Goal: Task Accomplishment & Management: Use online tool/utility

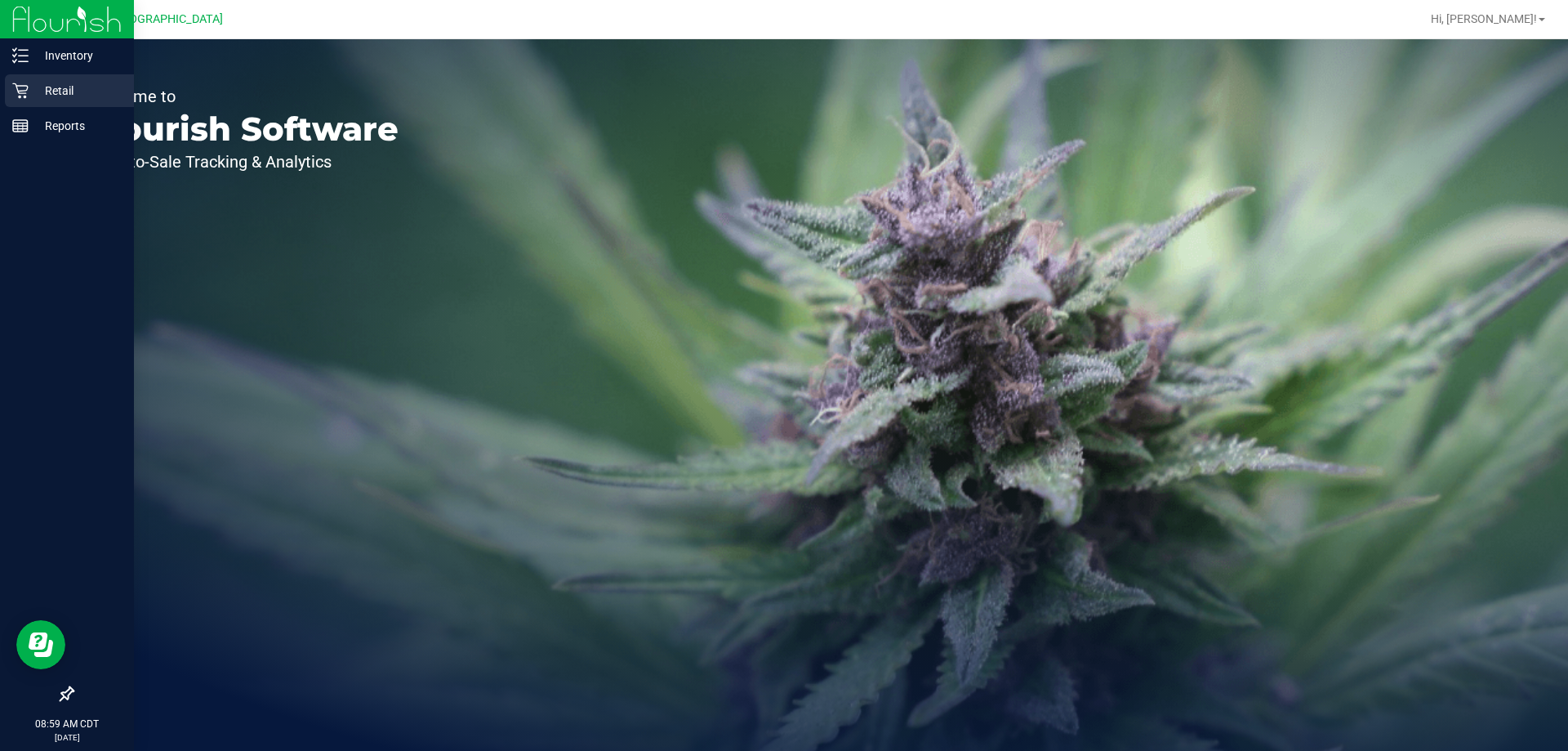
click at [56, 88] on p "Retail" at bounding box center [77, 90] width 98 height 20
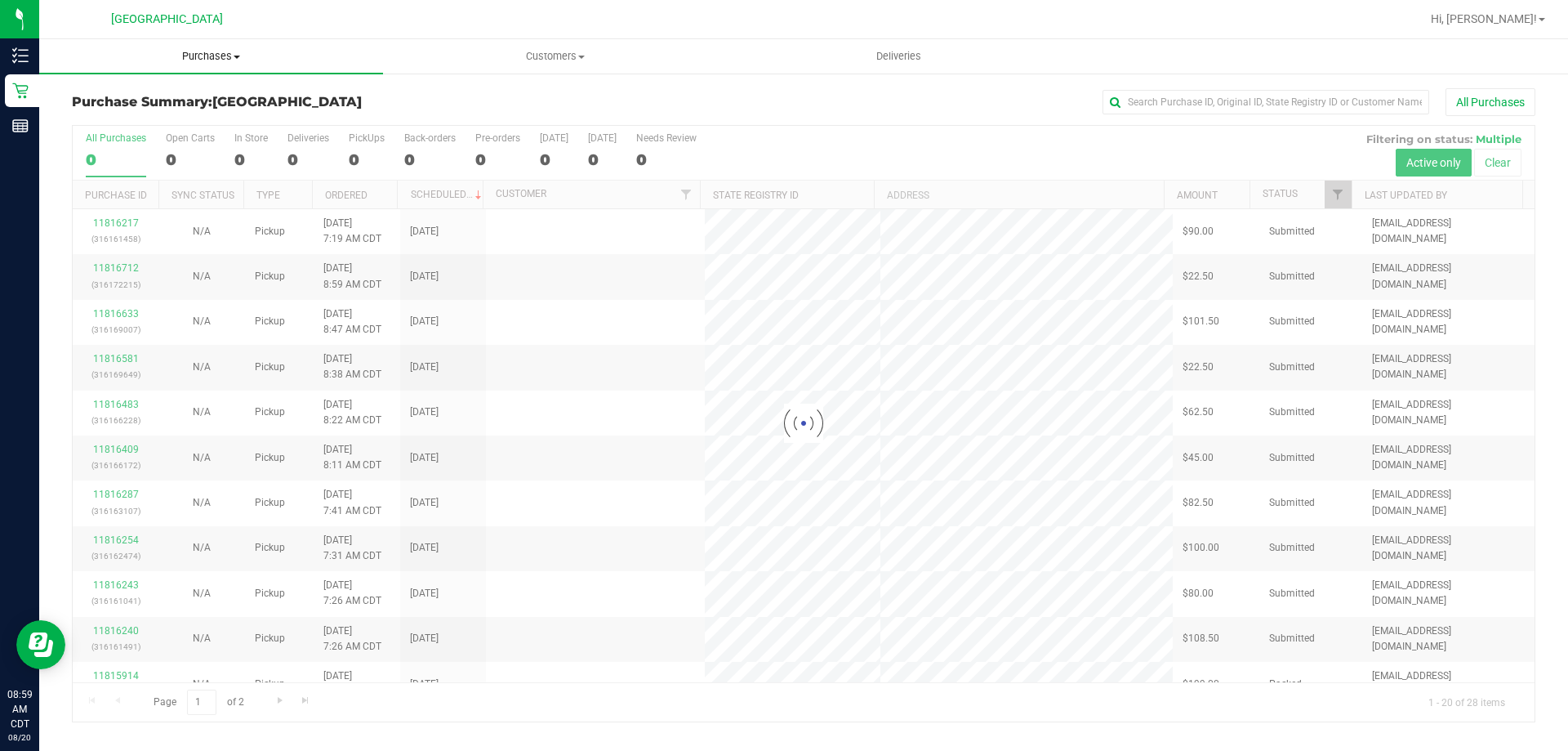
click at [218, 62] on span "Purchases" at bounding box center [211, 56] width 343 height 15
click at [163, 114] on li "Fulfillment" at bounding box center [211, 119] width 343 height 20
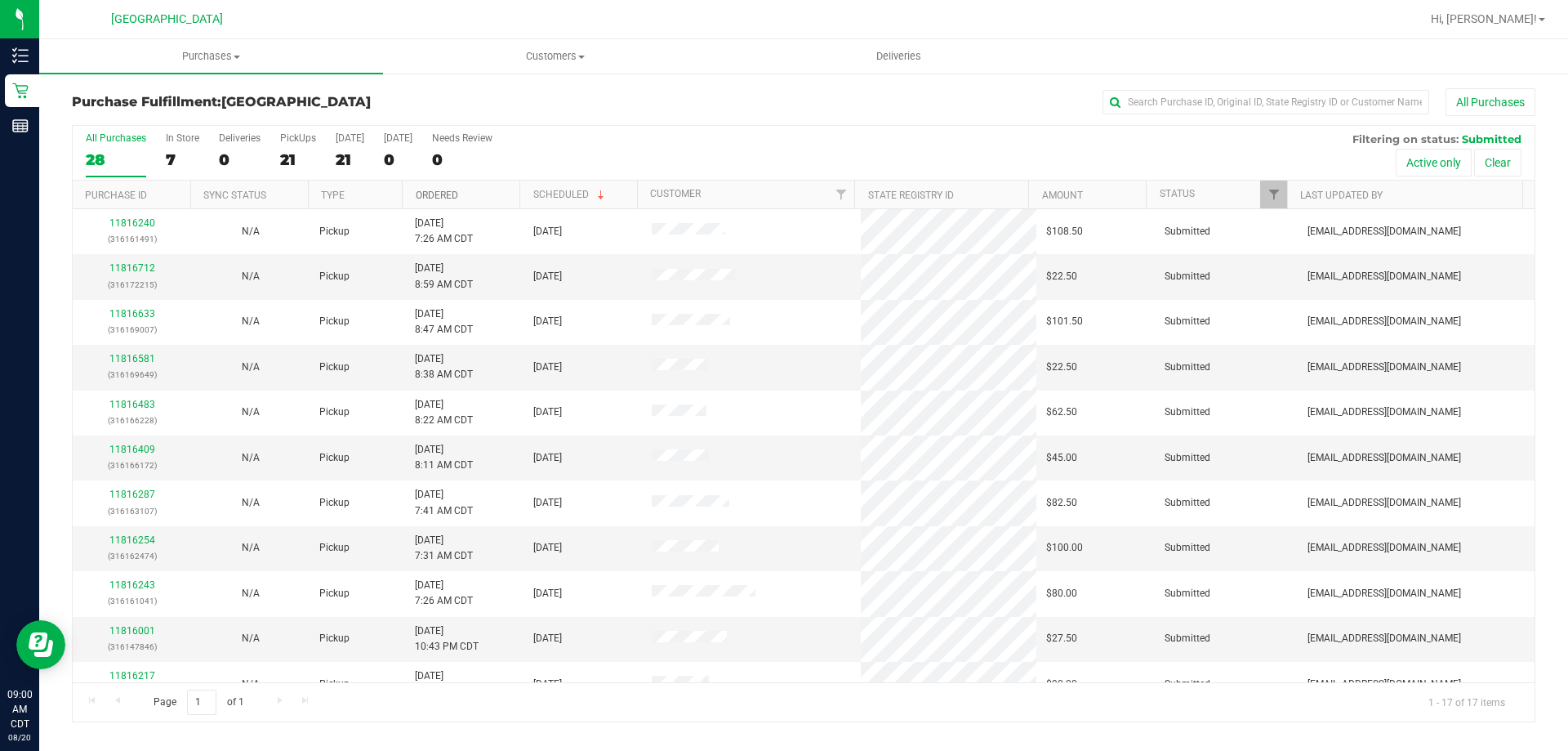
click at [446, 198] on link "Ordered" at bounding box center [436, 195] width 42 height 12
click at [458, 193] on link "Ordered" at bounding box center [446, 194] width 61 height 12
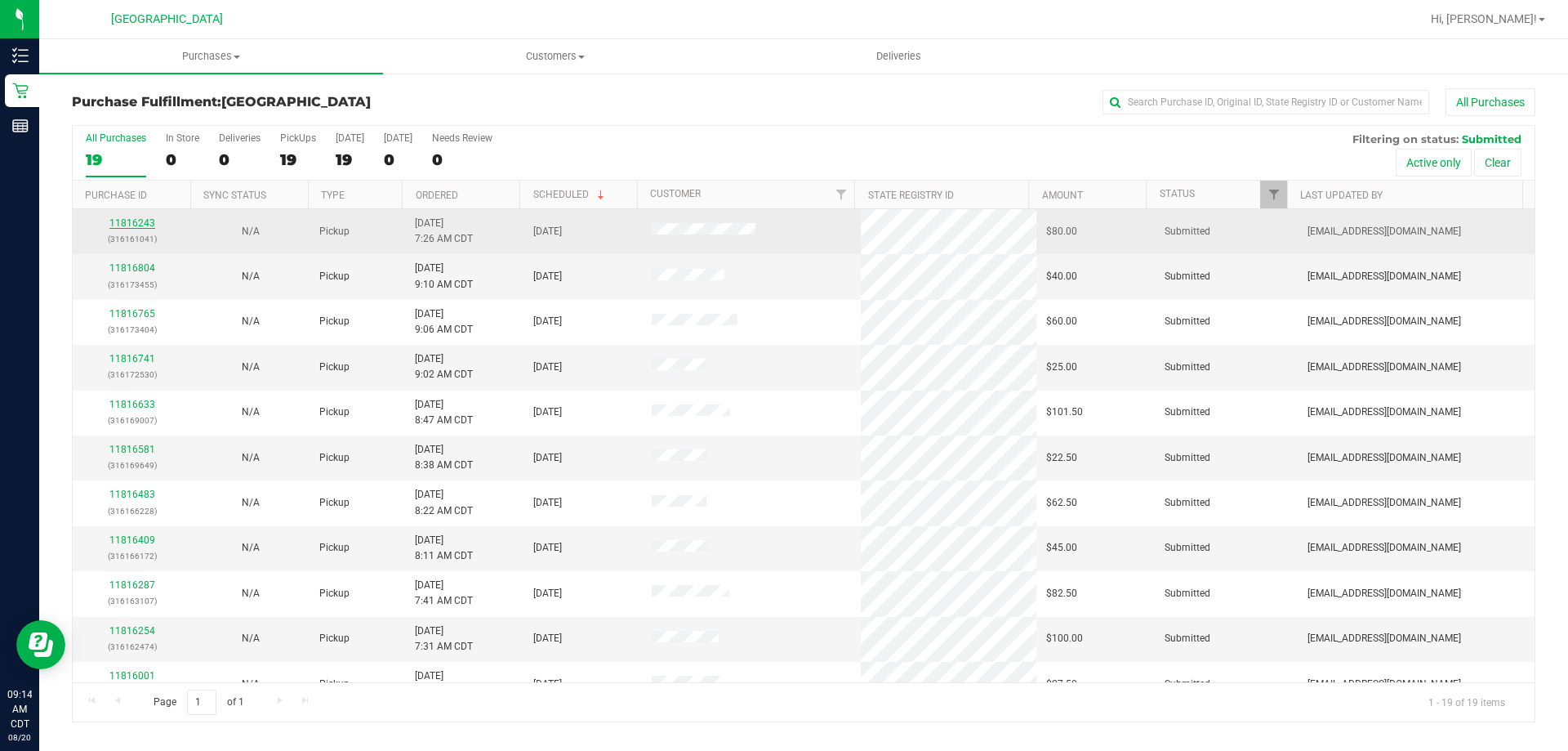
click at [144, 227] on link "11816243" at bounding box center [132, 223] width 46 height 12
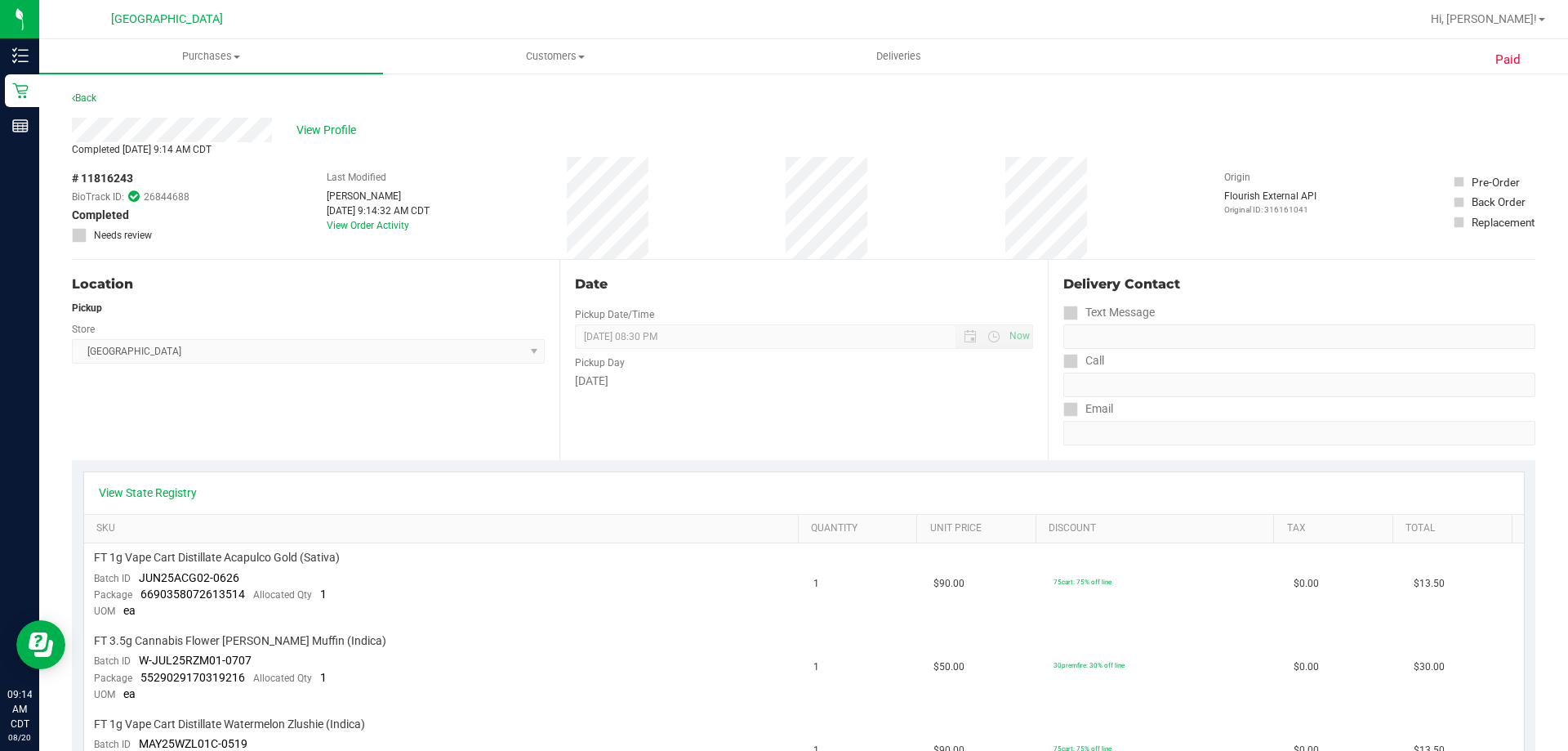
click at [88, 90] on div "Back" at bounding box center [85, 98] width 25 height 20
click at [86, 90] on div "Back" at bounding box center [85, 98] width 25 height 20
click at [94, 95] on link "Back" at bounding box center [85, 98] width 25 height 12
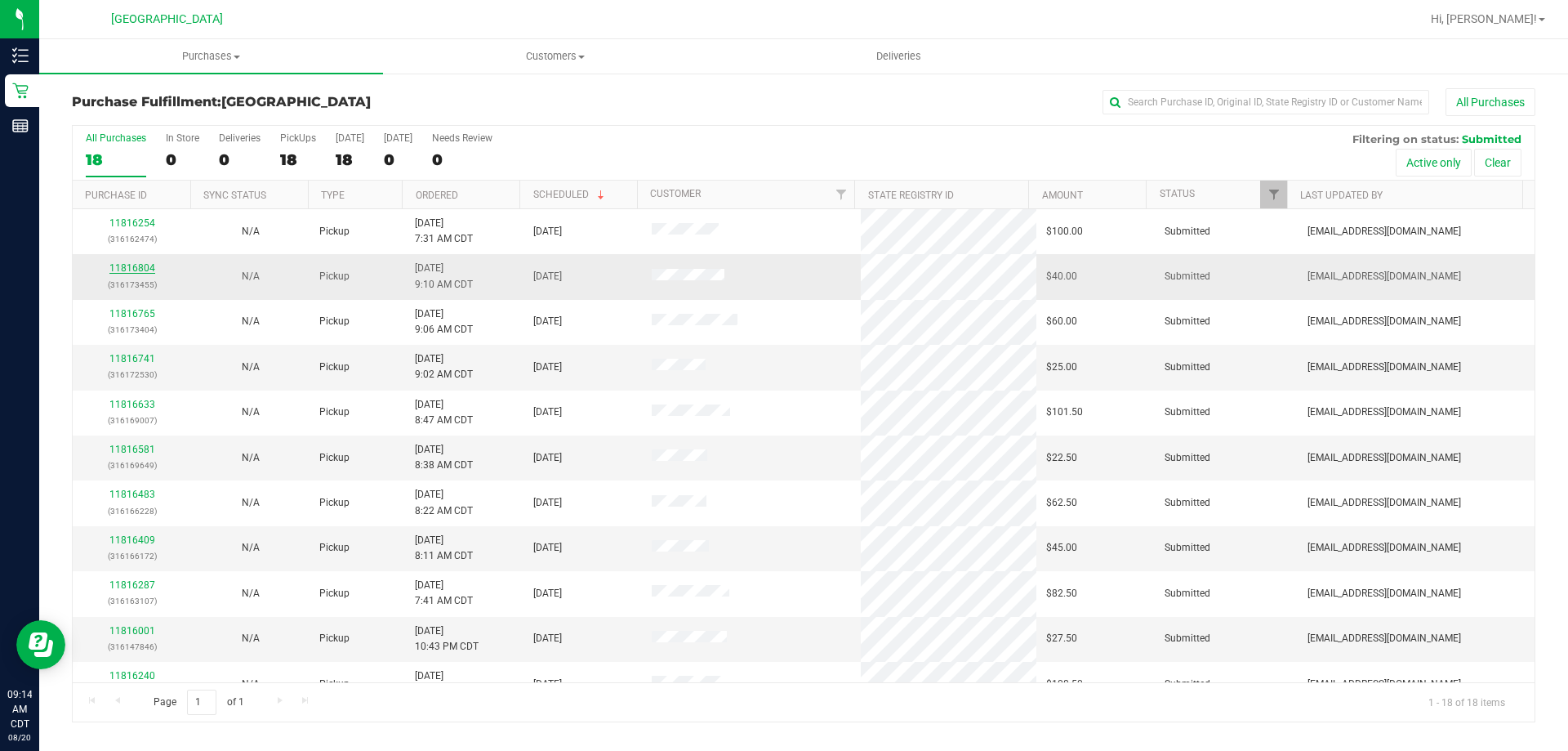
click at [147, 273] on link "11816804" at bounding box center [132, 268] width 46 height 12
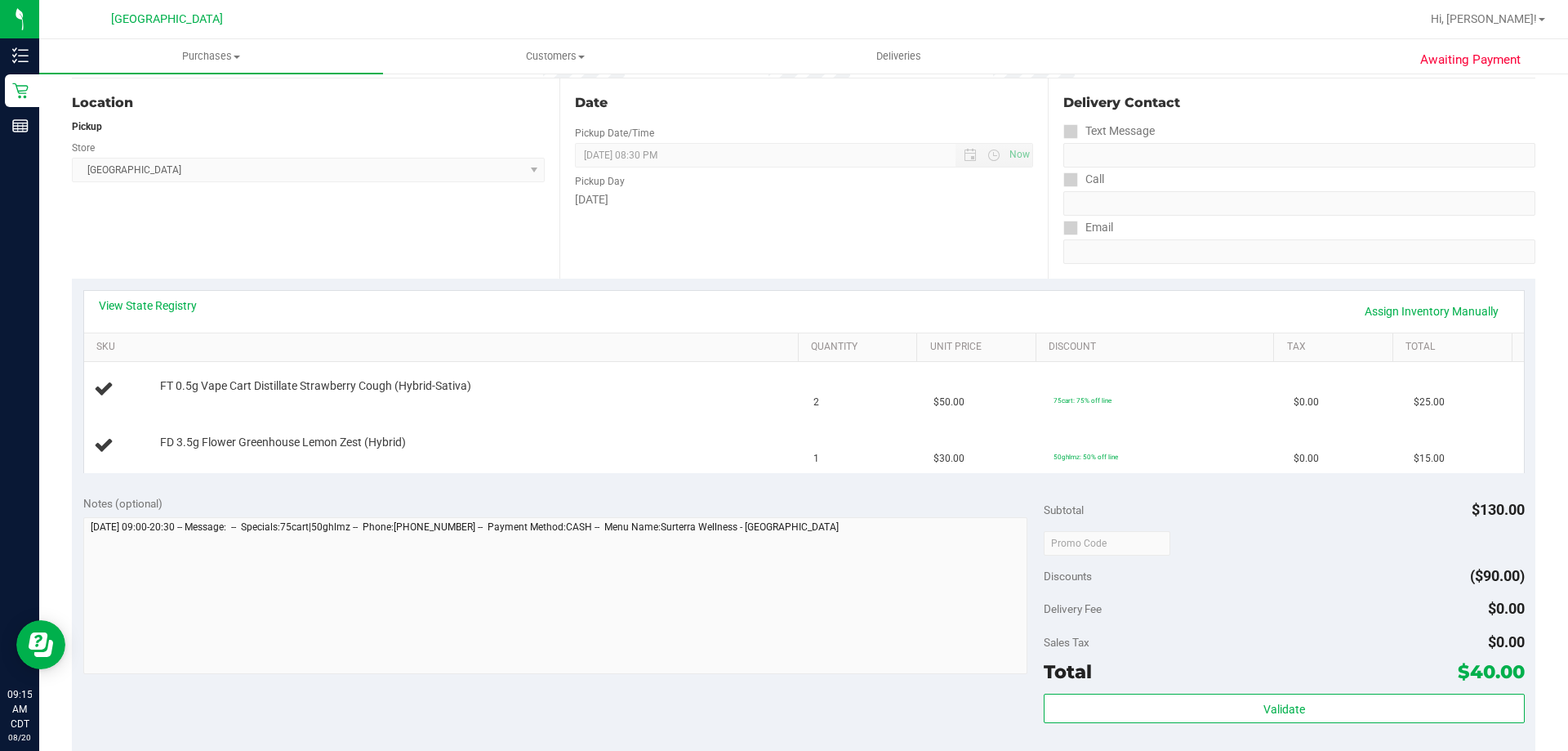
scroll to position [163, 0]
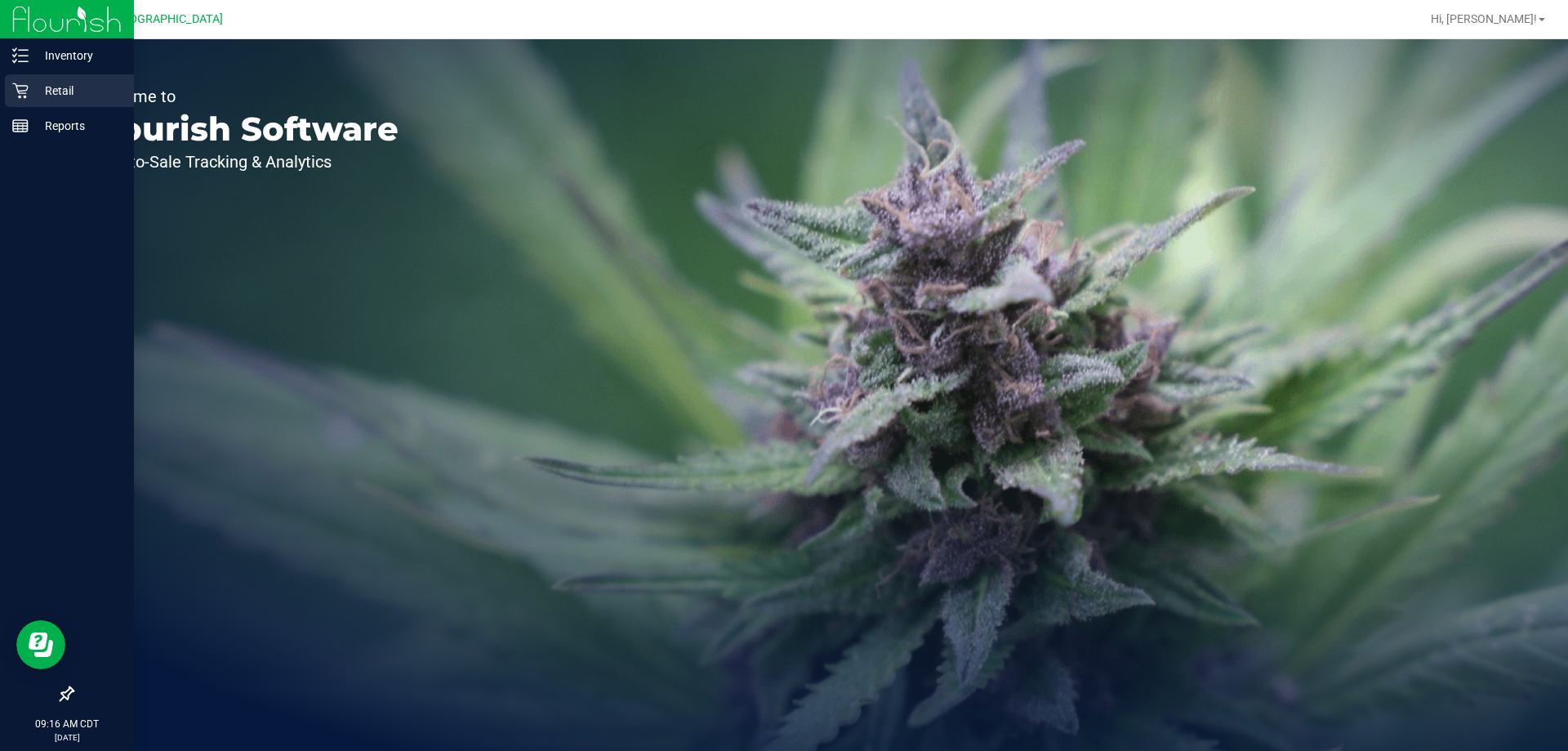
click at [85, 88] on p "Retail" at bounding box center [77, 90] width 98 height 20
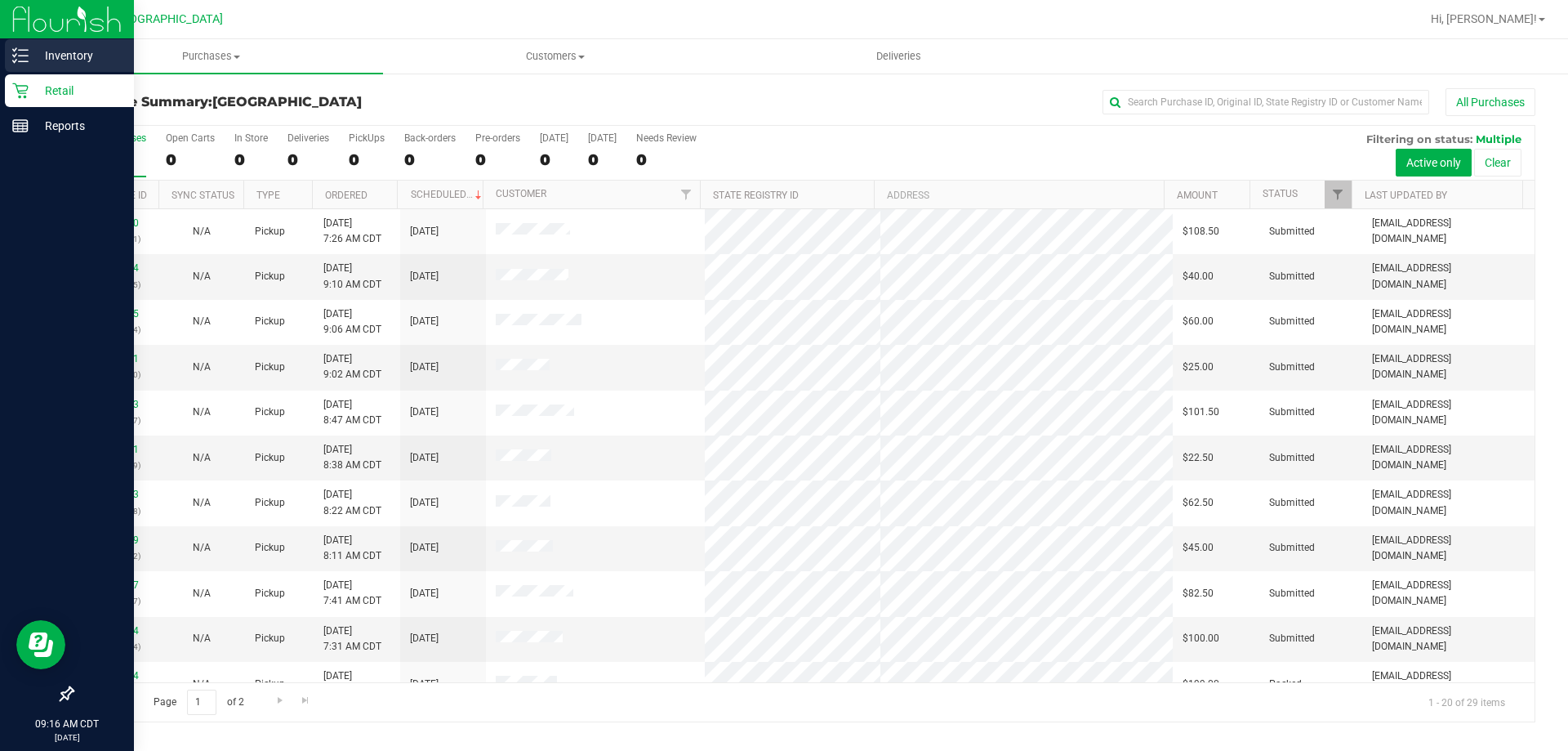
click at [105, 41] on div "Inventory" at bounding box center [70, 55] width 129 height 32
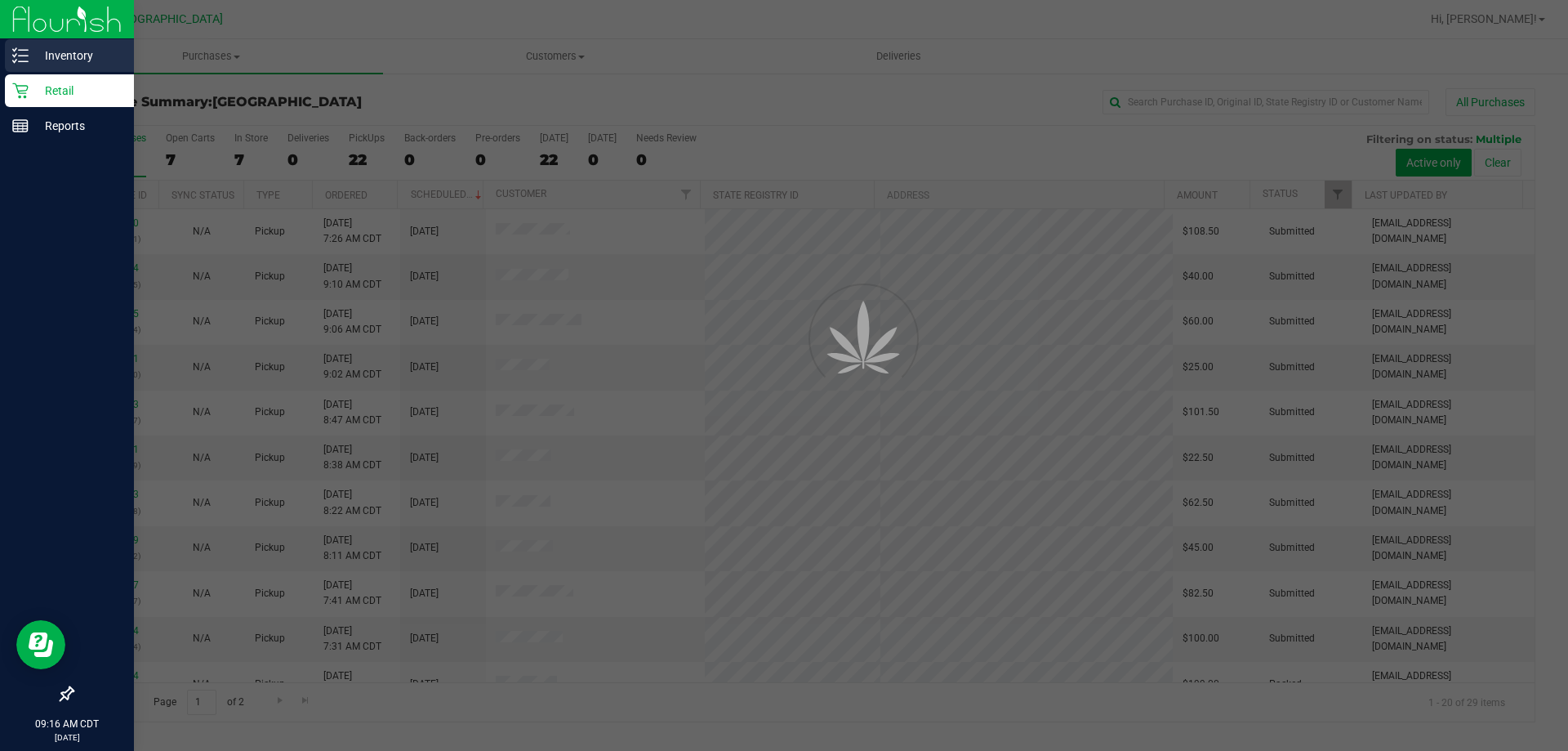
click at [107, 56] on p "Inventory" at bounding box center [77, 56] width 98 height 20
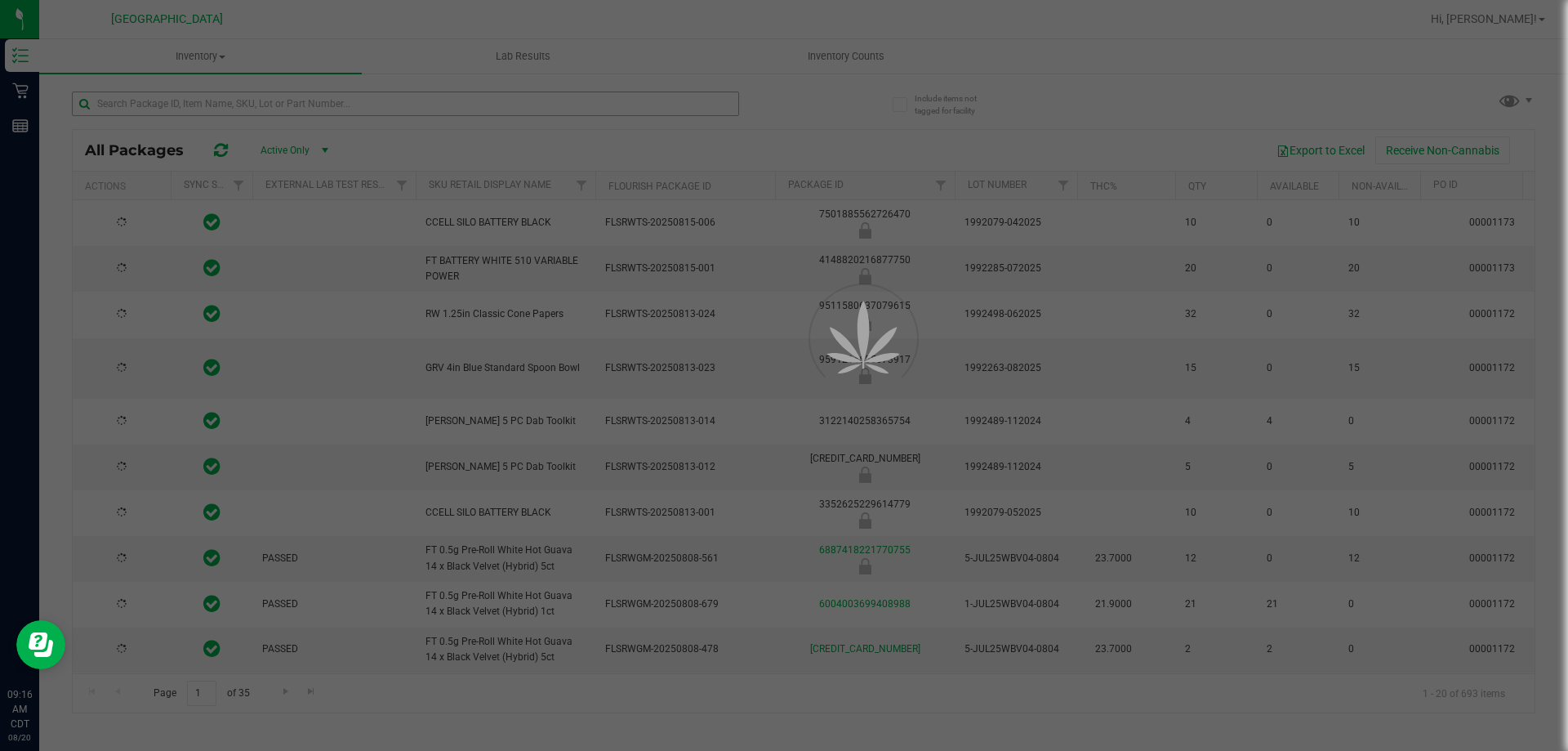
click at [291, 111] on div at bounding box center [784, 375] width 1568 height 751
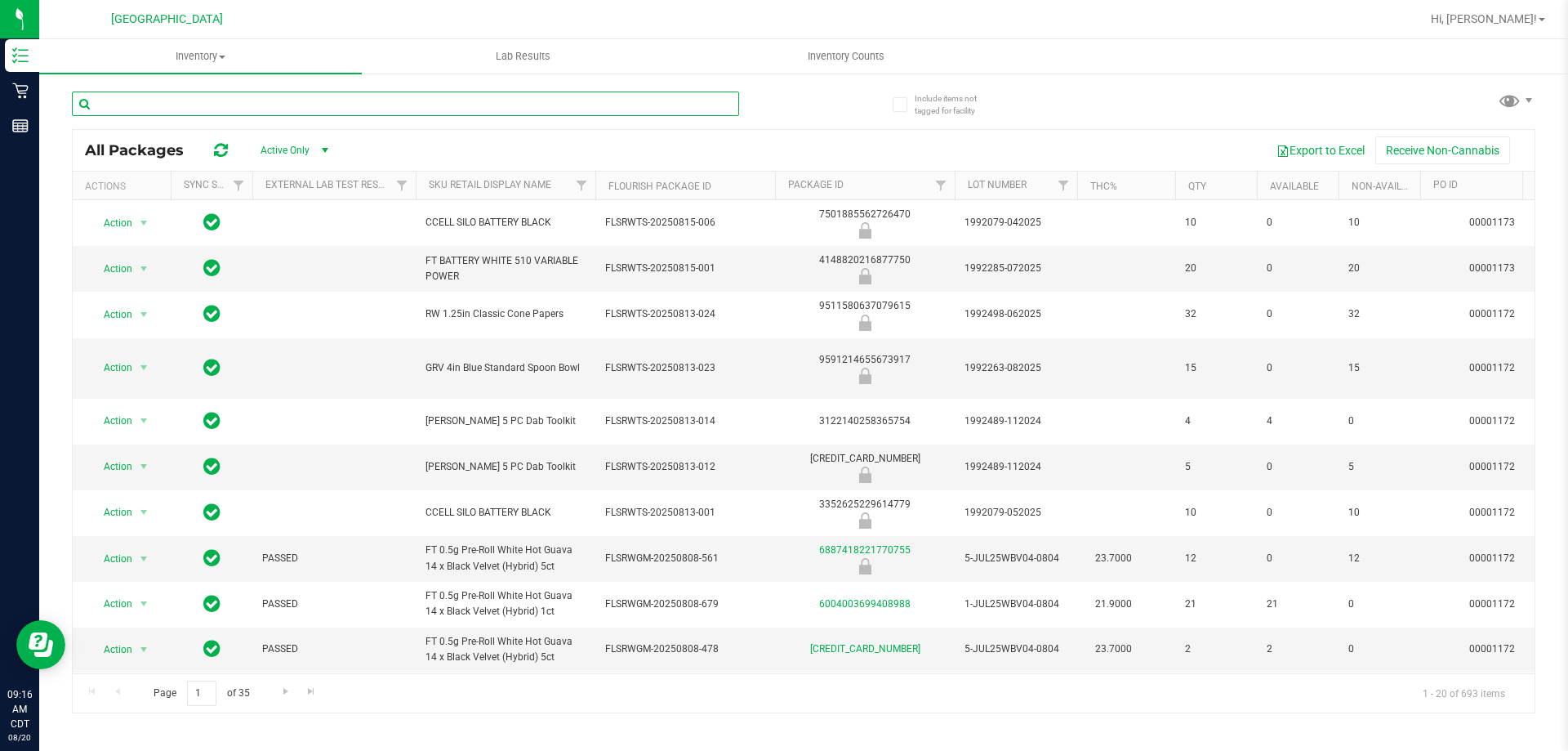
click at [281, 101] on input "text" at bounding box center [406, 104] width 667 height 25
type input "W-APR25LMZ04-0423"
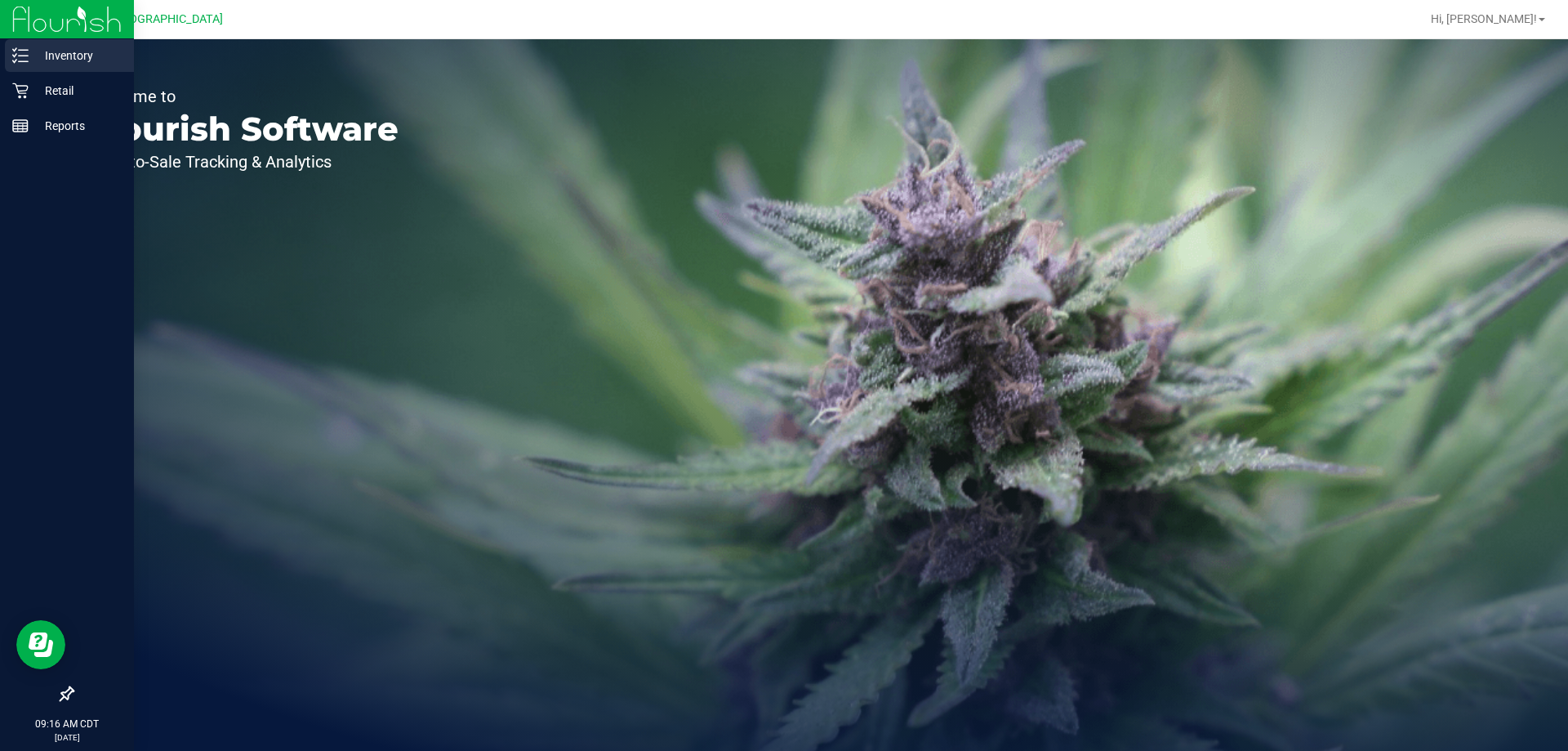
click at [85, 63] on p "Inventory" at bounding box center [77, 56] width 98 height 20
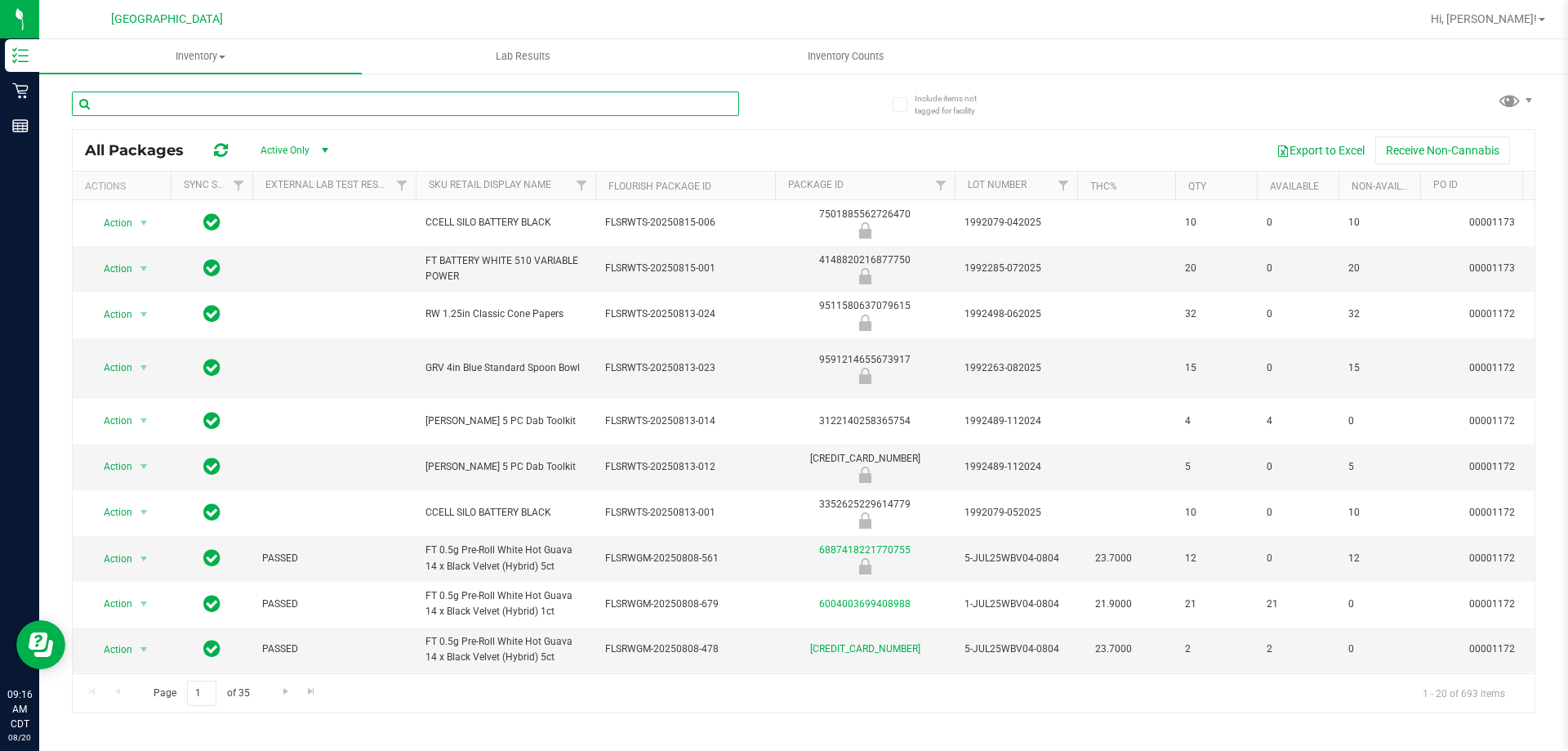
click at [368, 112] on input "text" at bounding box center [406, 104] width 667 height 25
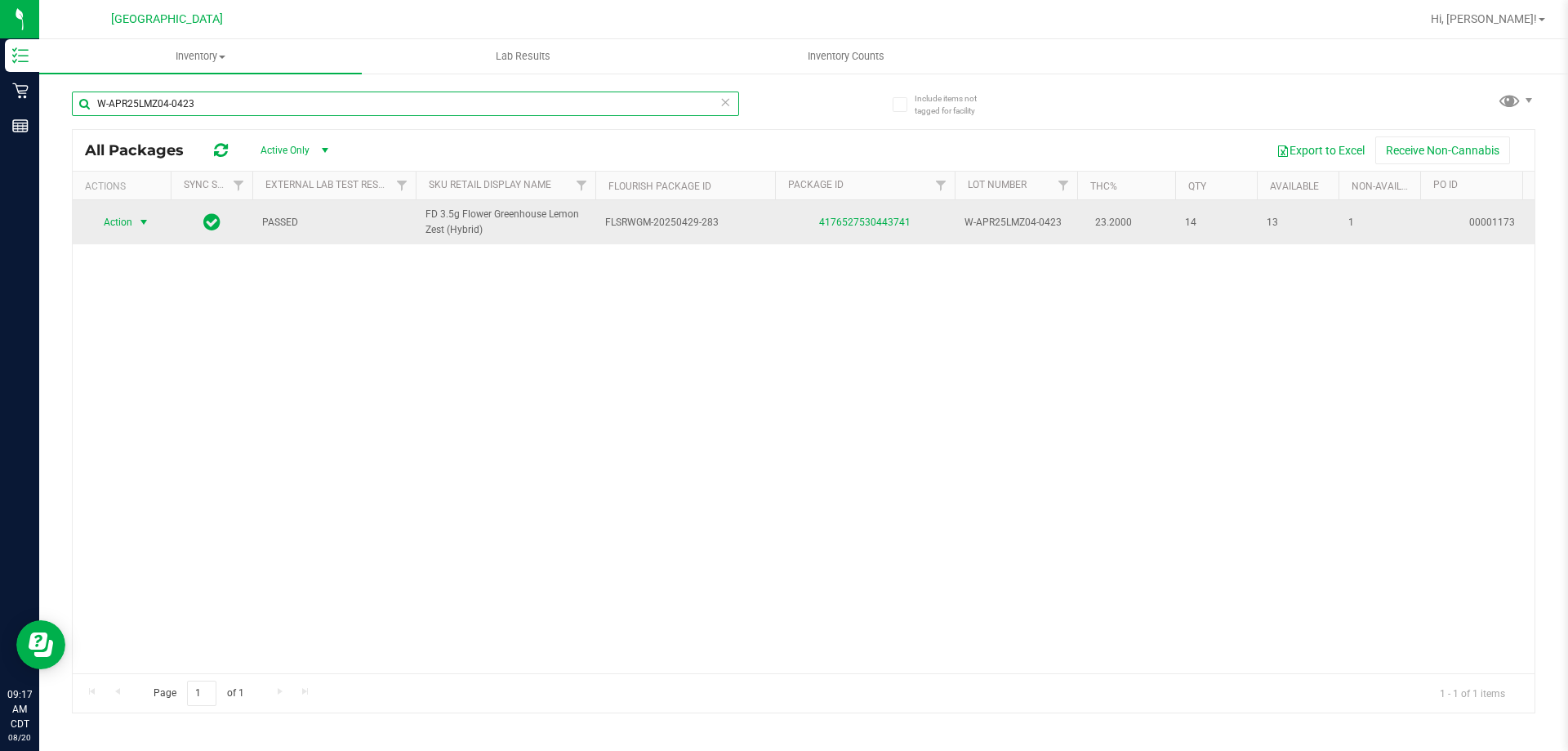
type input "W-APR25LMZ04-0423"
click at [129, 224] on span "Action" at bounding box center [110, 222] width 44 height 23
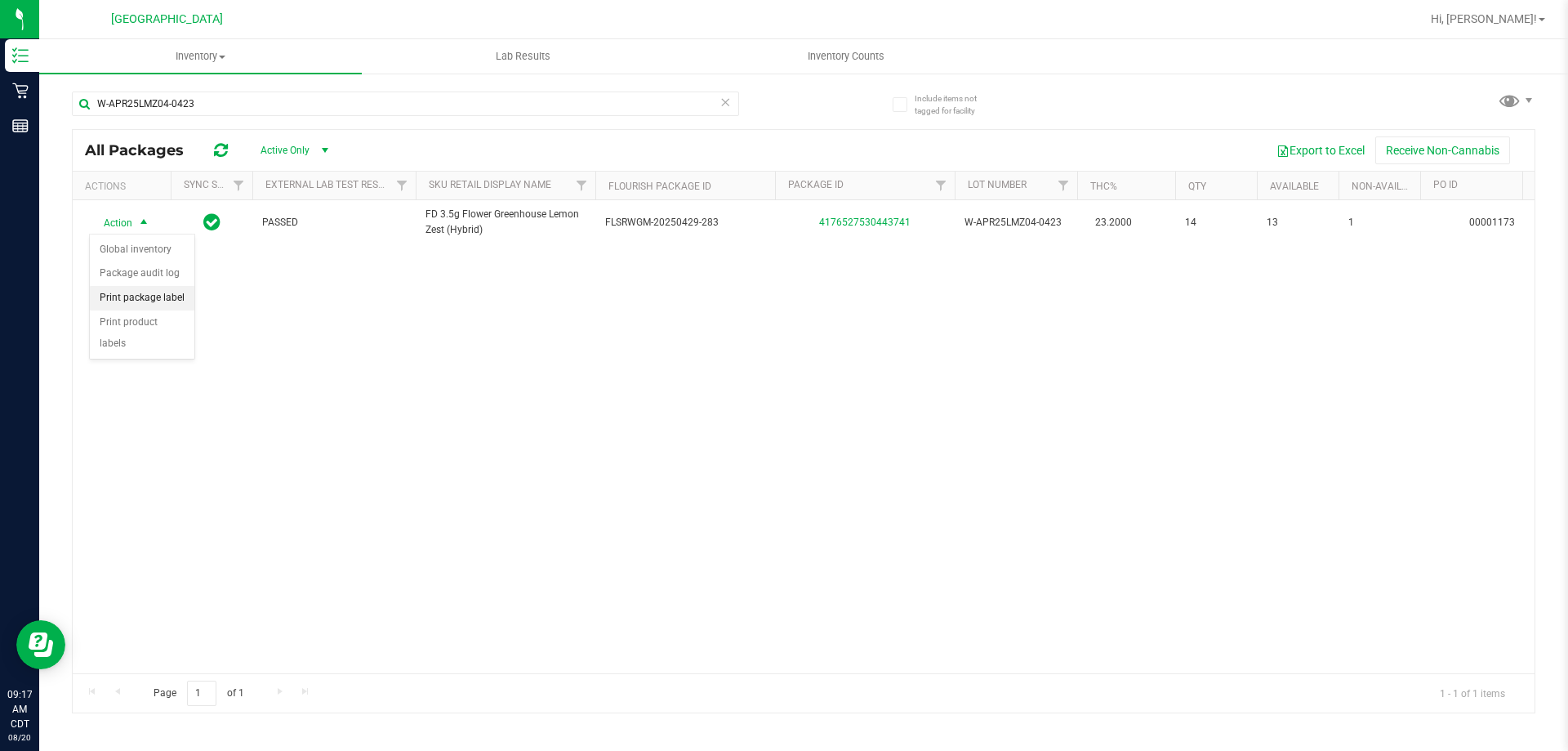
click at [160, 300] on li "Print package label" at bounding box center [142, 299] width 105 height 25
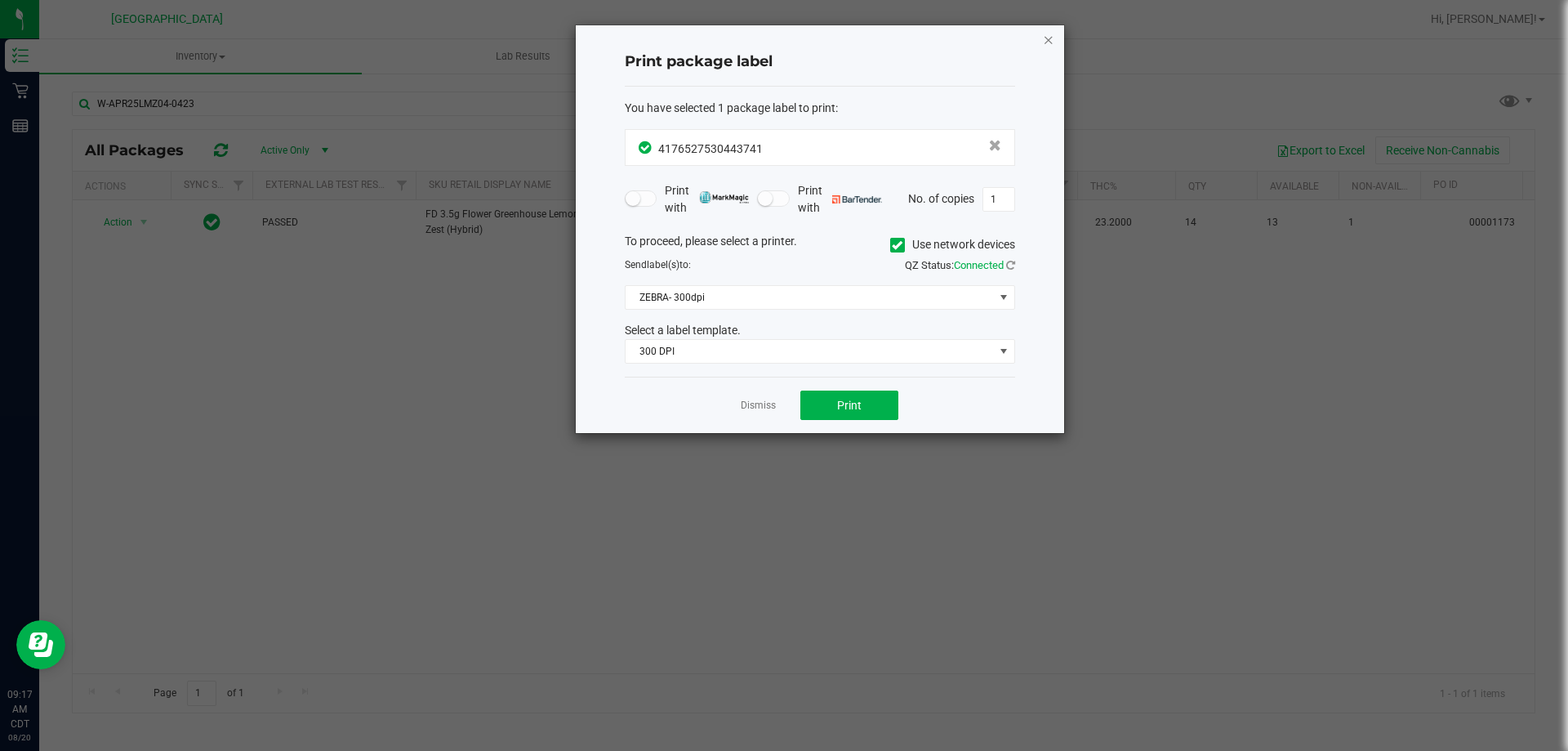
click at [1053, 36] on icon "button" at bounding box center [1049, 39] width 12 height 20
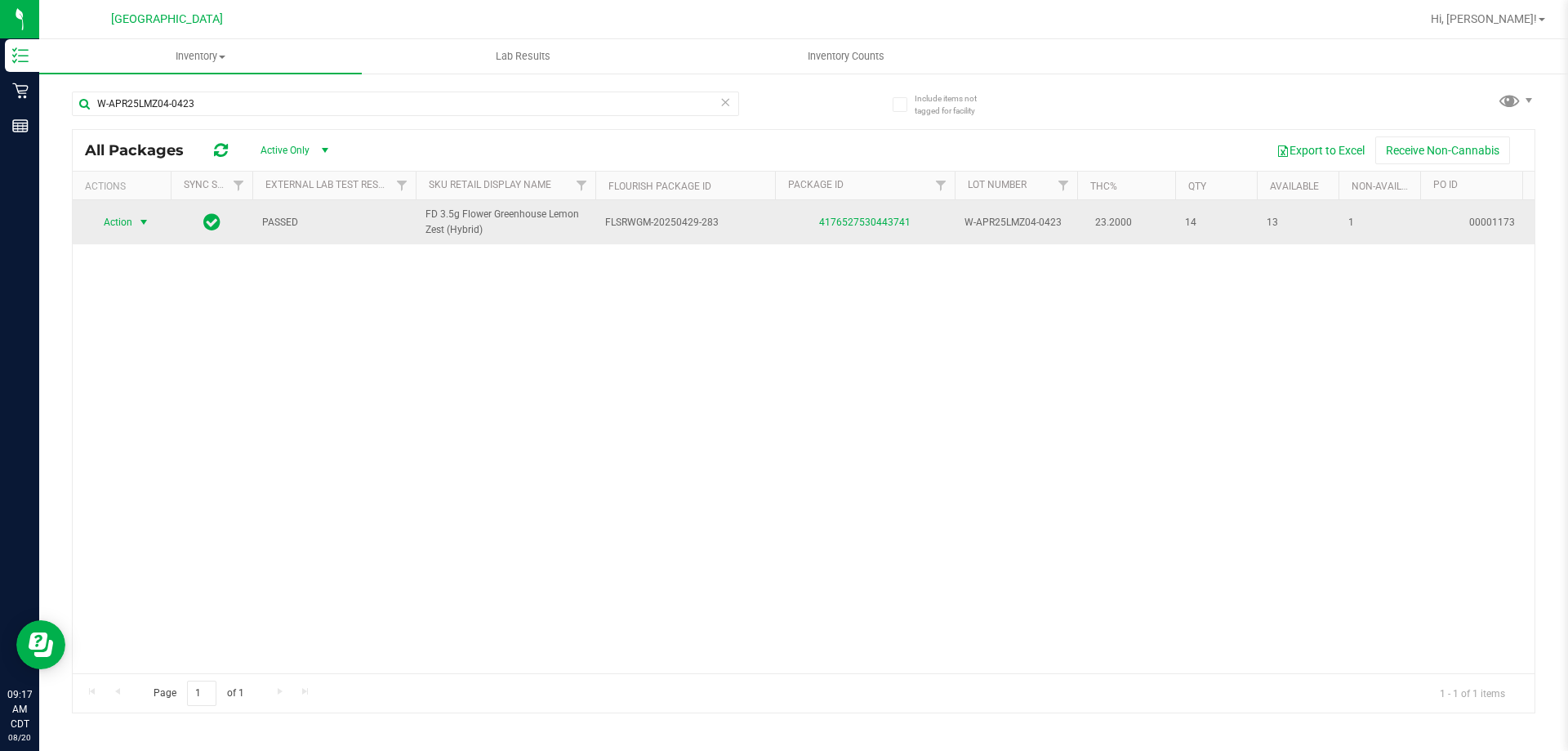
click at [129, 223] on span "Action" at bounding box center [110, 222] width 44 height 23
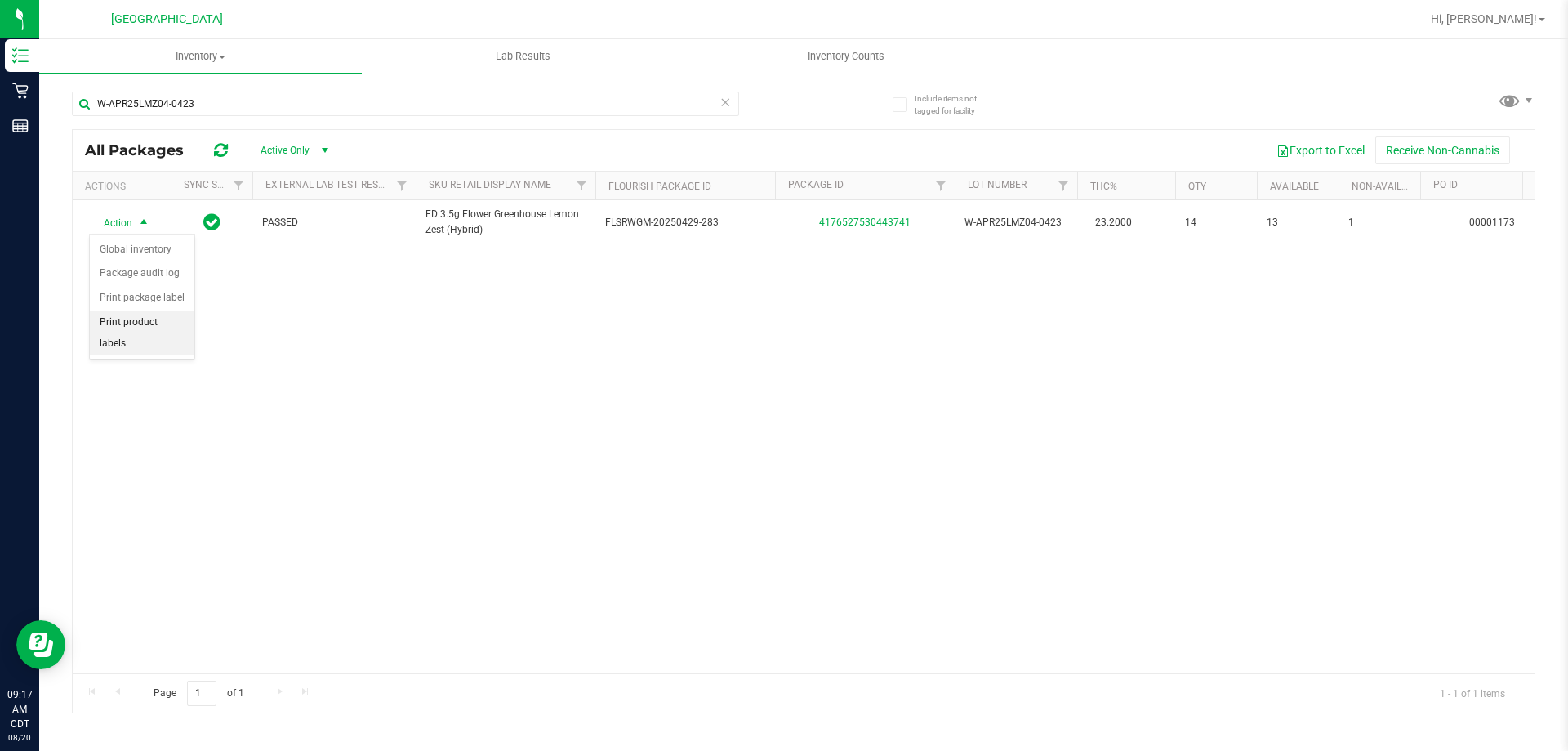
click at [151, 329] on li "Print product labels" at bounding box center [142, 333] width 105 height 45
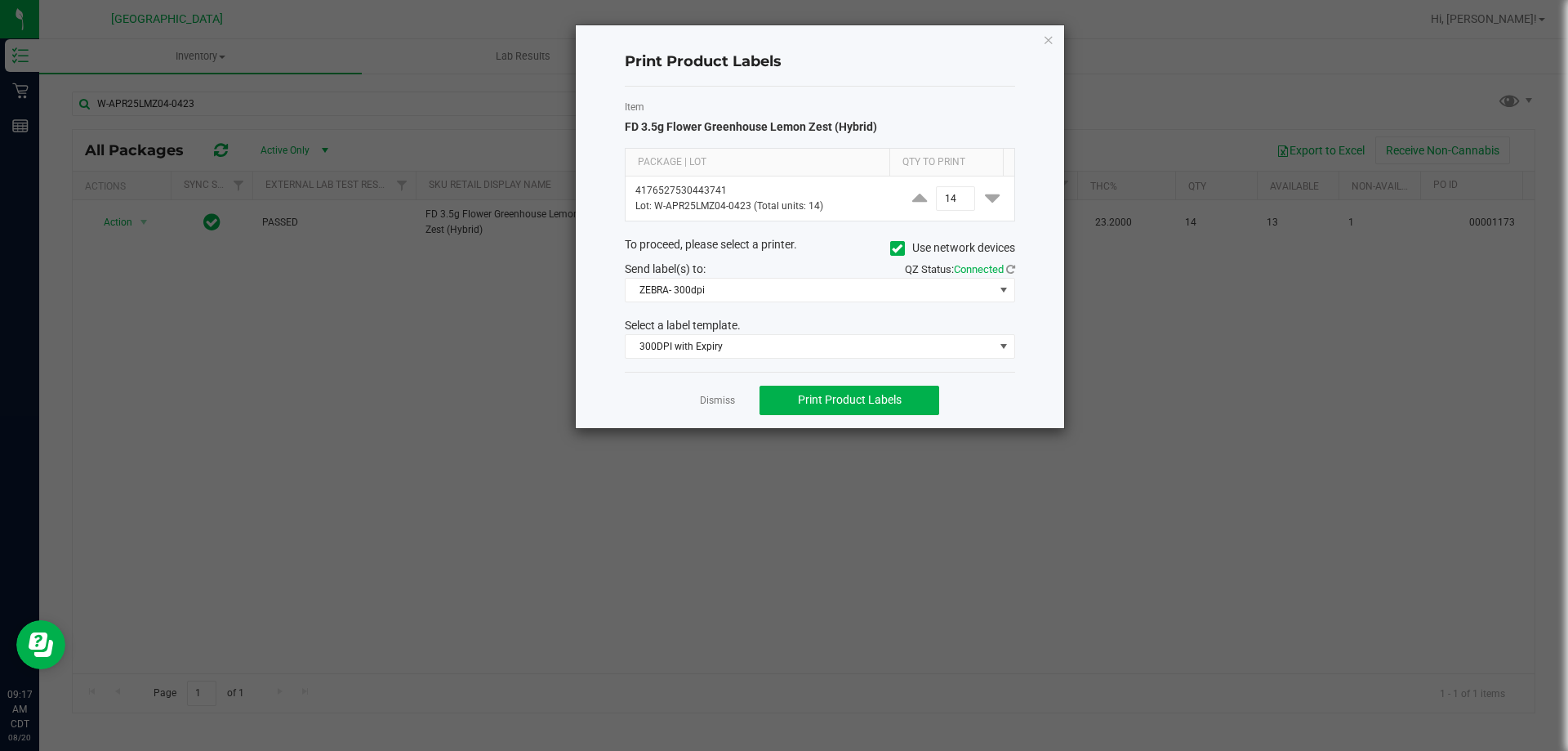
click at [727, 276] on div "Send label(s) to:" at bounding box center [716, 269] width 207 height 17
click at [737, 287] on span "ZEBRA- 300dpi" at bounding box center [810, 290] width 368 height 23
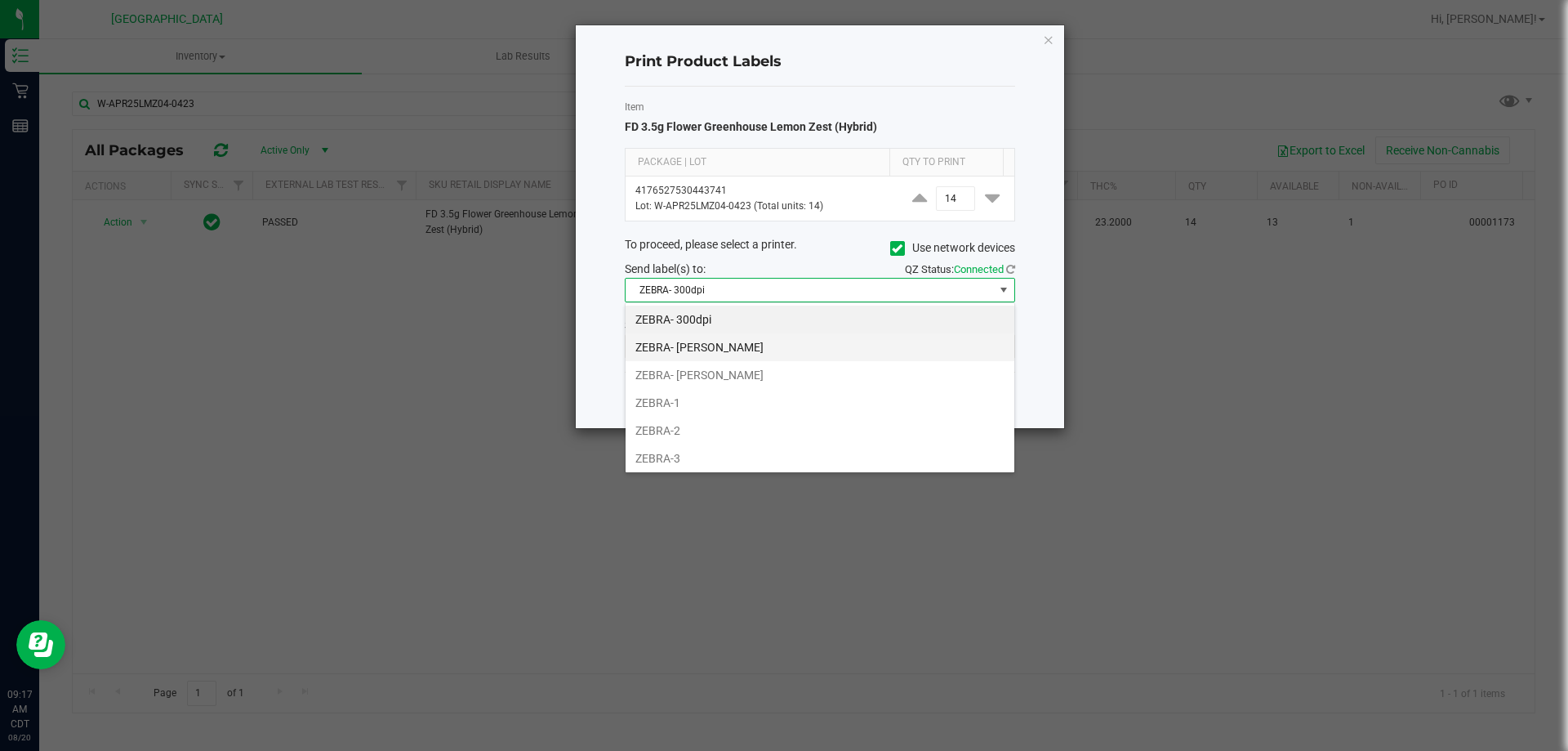
click at [729, 349] on li "ZEBRA- JAZMIN-WHITLEY" at bounding box center [820, 347] width 389 height 27
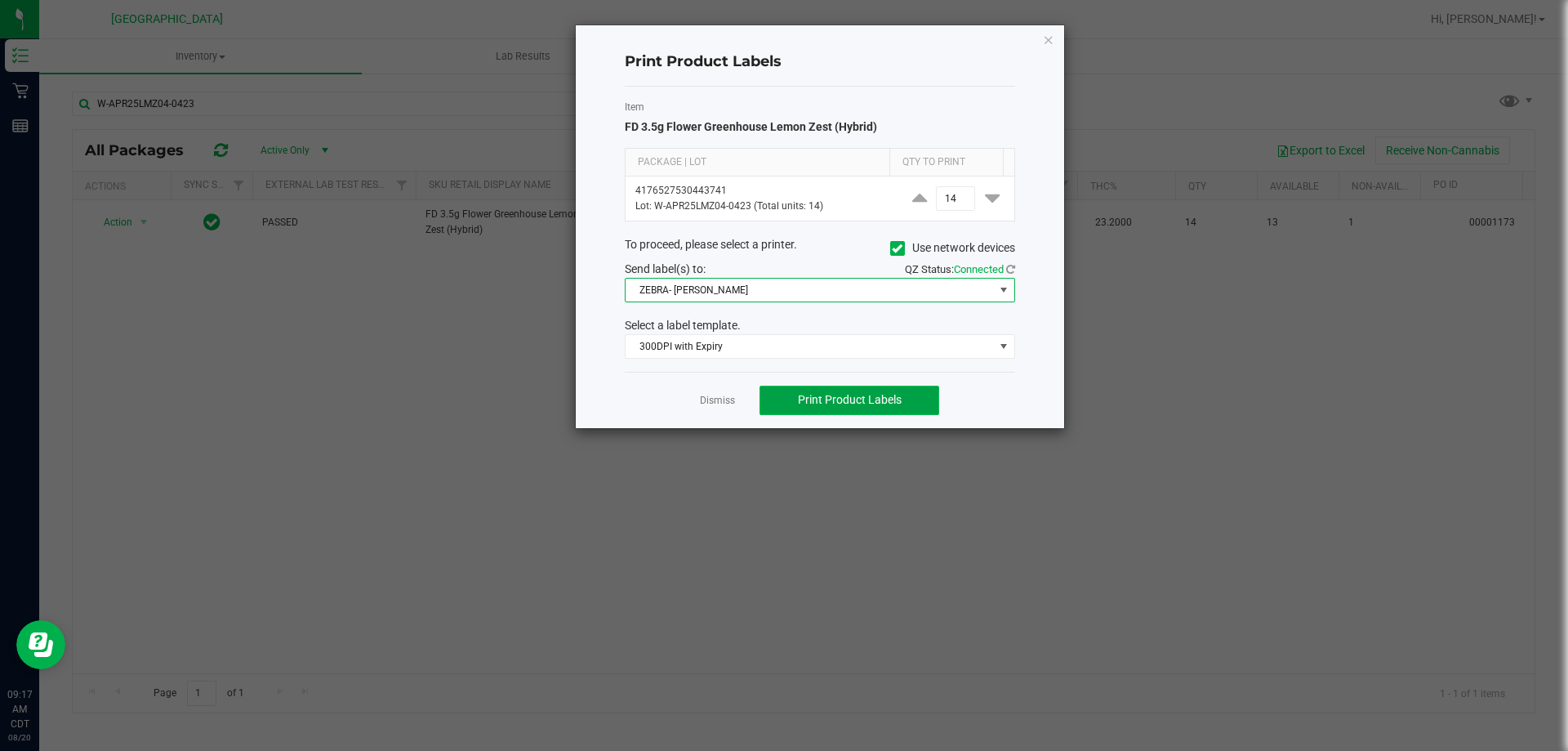
click at [794, 410] on button "Print Product Labels" at bounding box center [849, 400] width 180 height 29
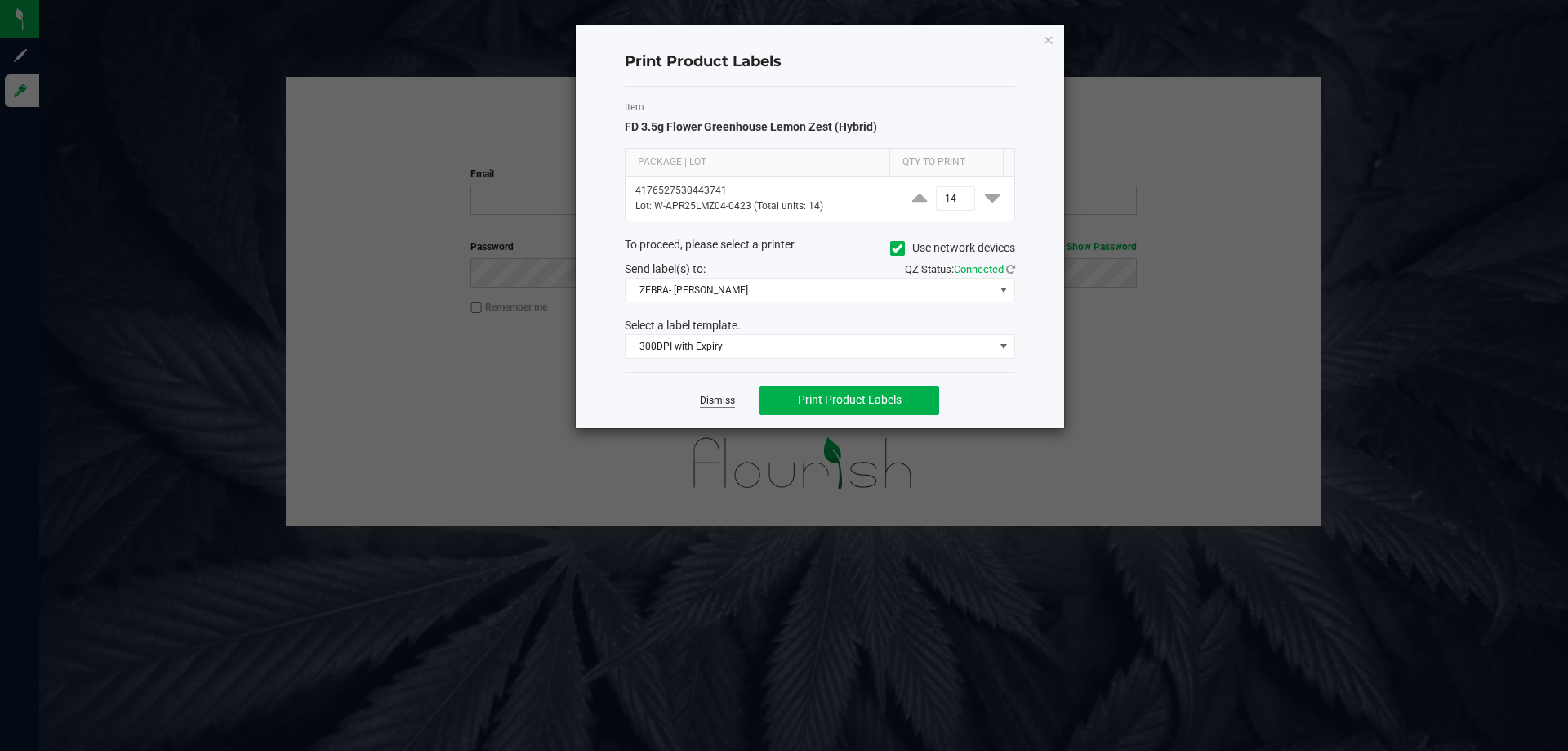
click at [728, 394] on link "Dismiss" at bounding box center [718, 400] width 35 height 14
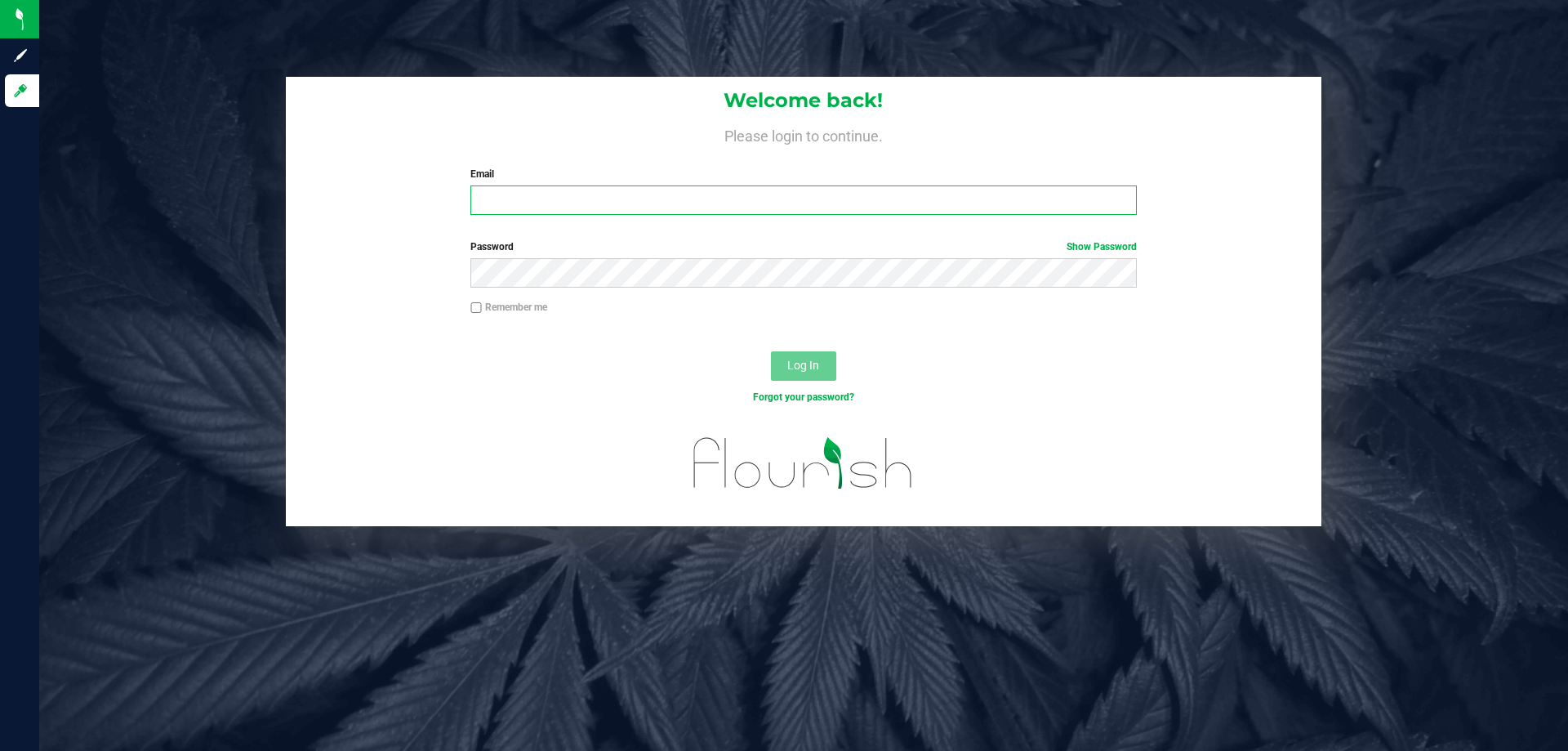
click at [686, 194] on input "Email" at bounding box center [803, 199] width 665 height 29
click at [563, 198] on input "Email" at bounding box center [803, 199] width 665 height 29
type input "[EMAIL_ADDRESS][DOMAIN_NAME]"
click at [771, 351] on button "Log In" at bounding box center [803, 365] width 66 height 29
